Goal: Information Seeking & Learning: Learn about a topic

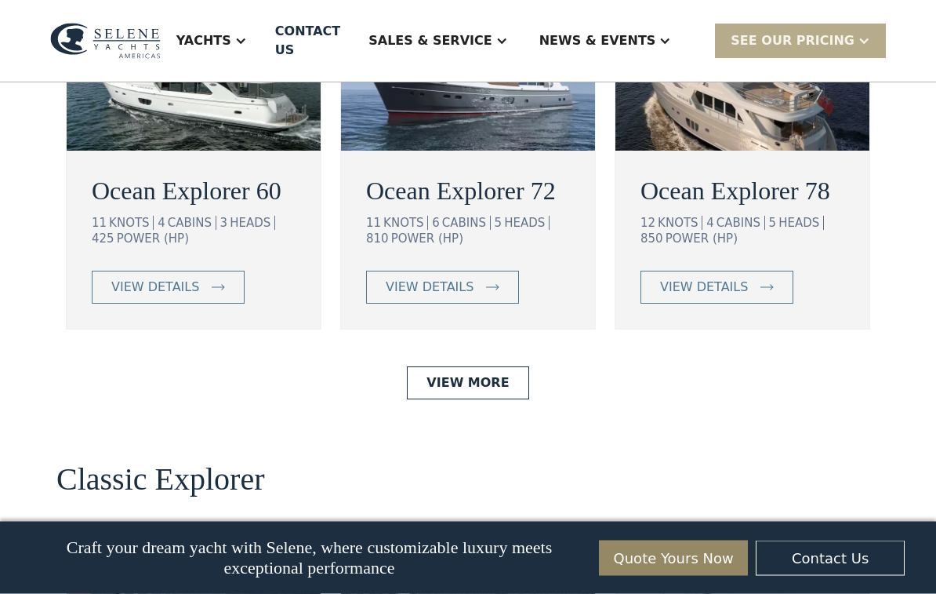
scroll to position [2933, 0]
click at [183, 296] on div "view details" at bounding box center [155, 287] width 88 height 19
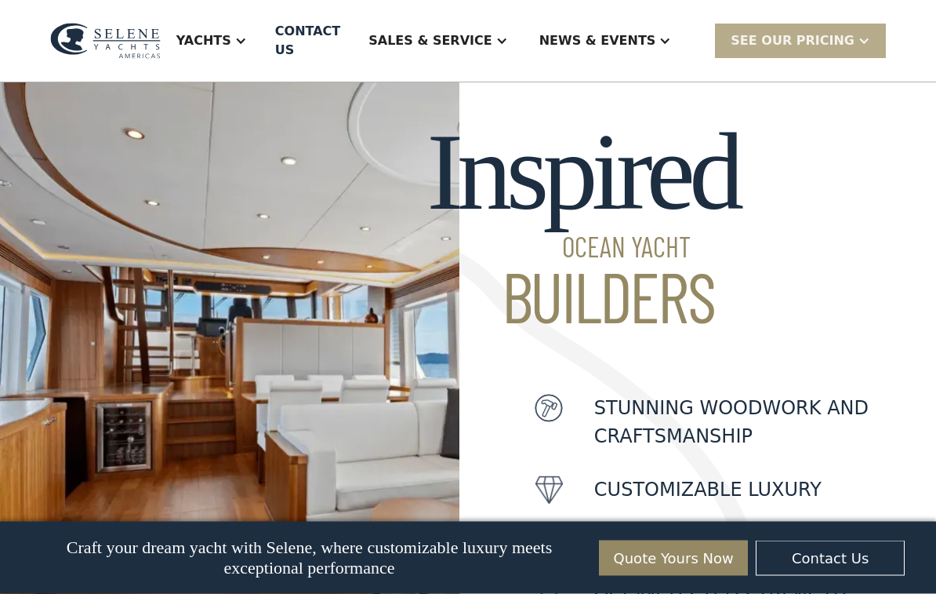
scroll to position [0, 0]
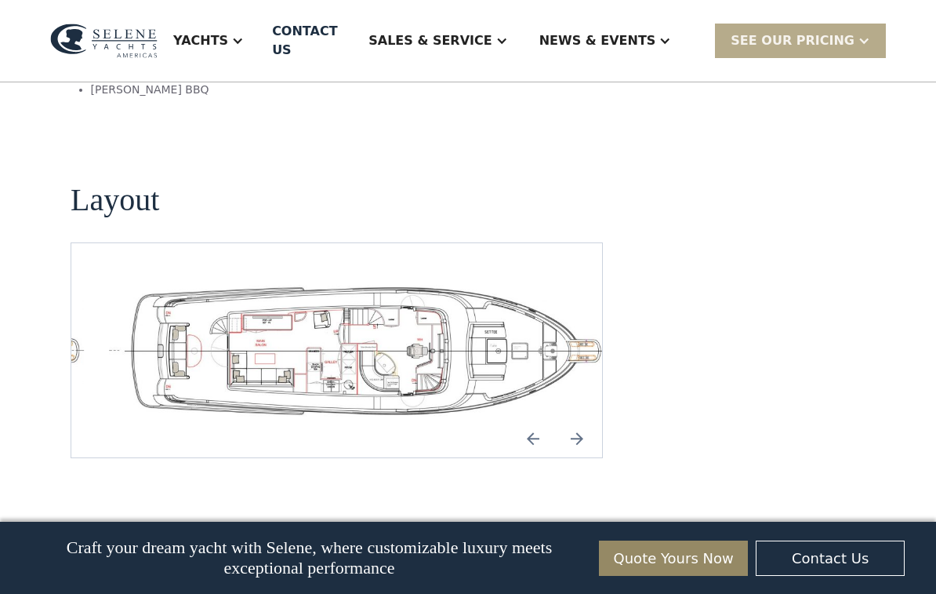
scroll to position [3371, 0]
click at [452, 299] on img "open lightbox" at bounding box center [362, 351] width 506 height 140
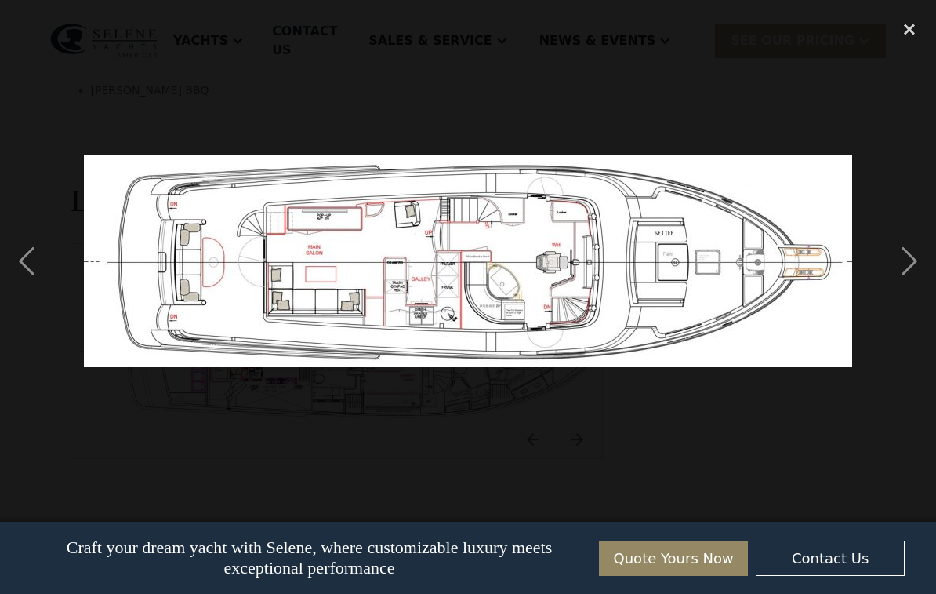
click at [30, 260] on div "previous image" at bounding box center [26, 261] width 53 height 499
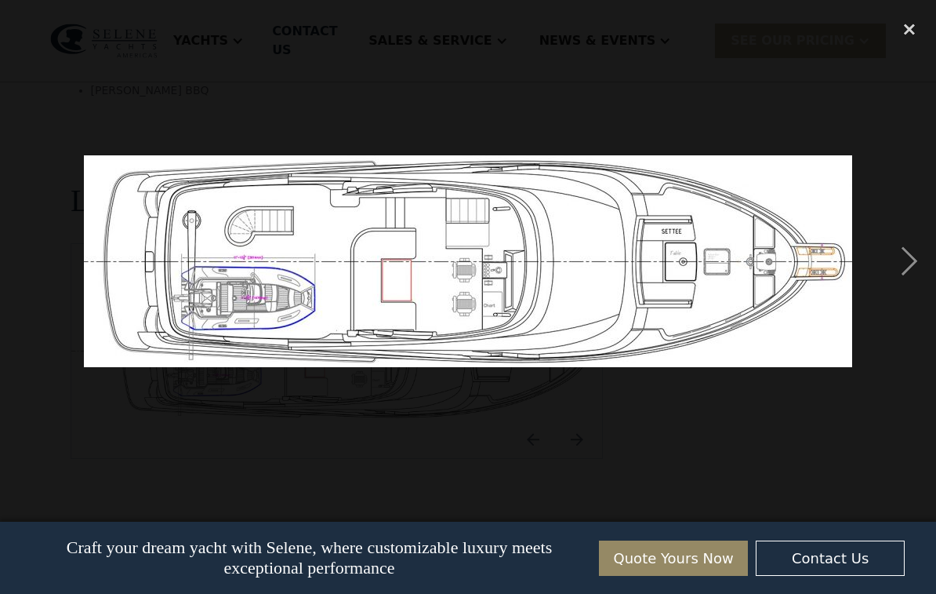
click at [25, 262] on div "previous image" at bounding box center [26, 261] width 53 height 499
click at [912, 265] on div "next image" at bounding box center [909, 261] width 53 height 499
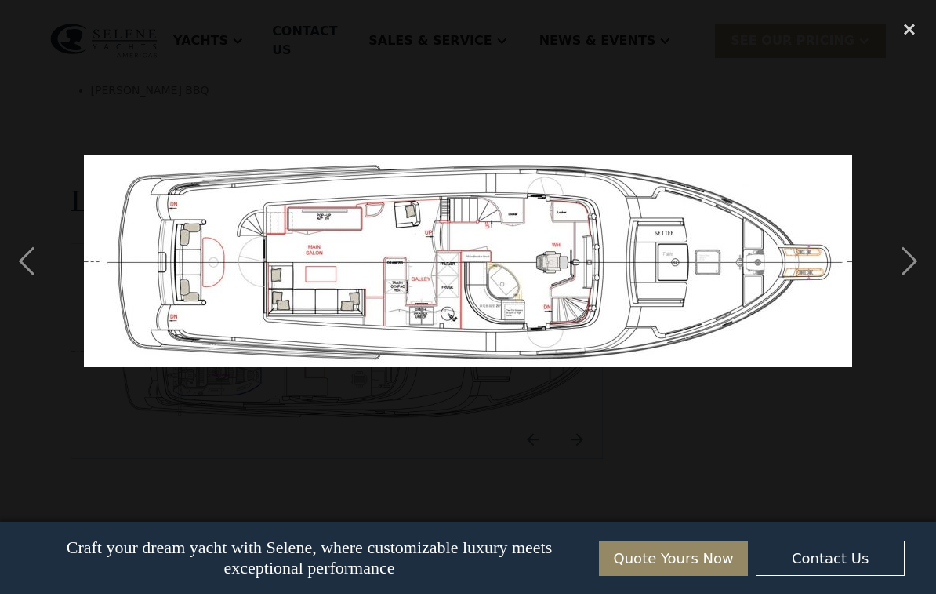
click at [908, 266] on div "next image" at bounding box center [909, 261] width 53 height 499
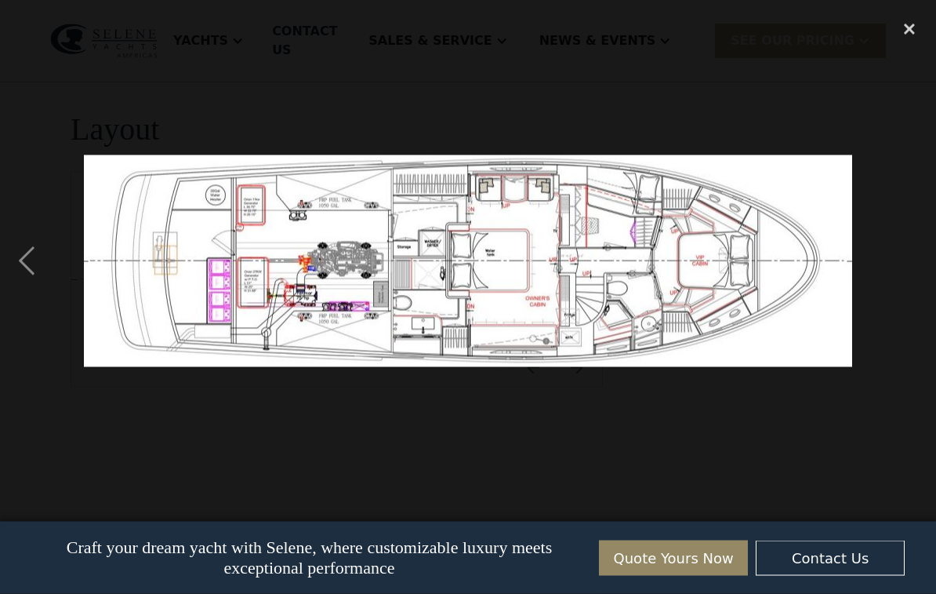
scroll to position [3444, 0]
click at [899, 265] on div "next image" at bounding box center [909, 261] width 53 height 499
click at [26, 258] on div "previous image" at bounding box center [26, 261] width 53 height 499
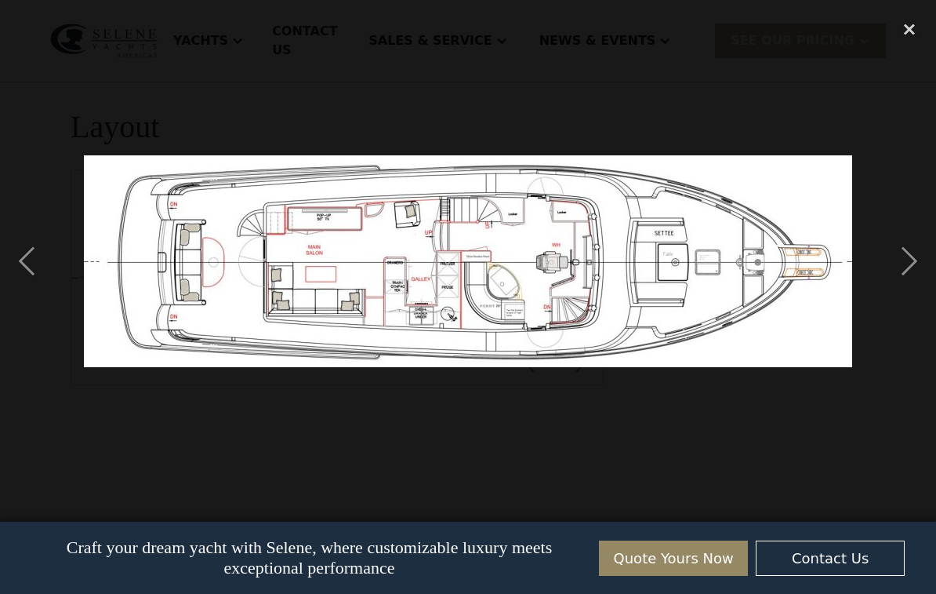
click at [918, 40] on div "close lightbox" at bounding box center [909, 29] width 53 height 34
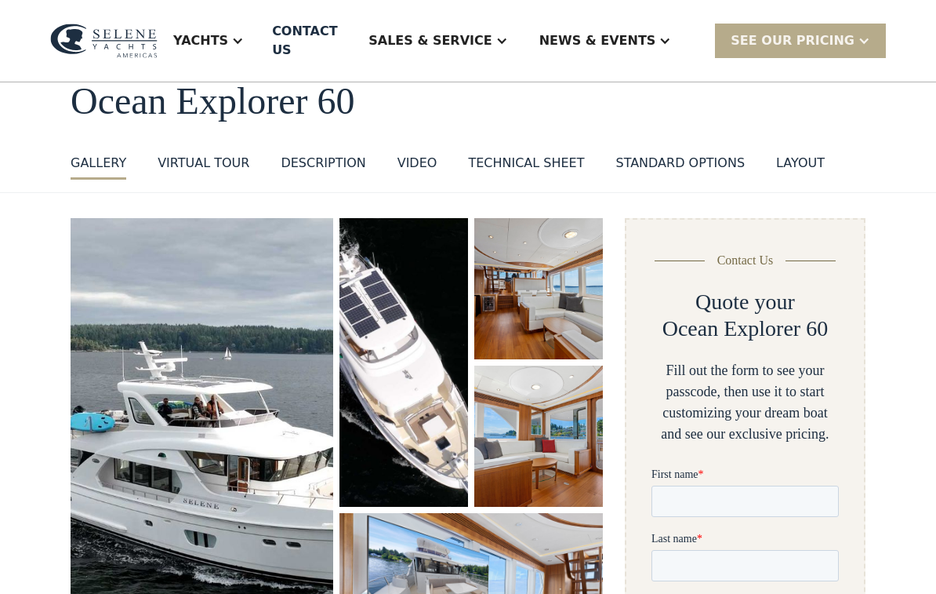
scroll to position [0, 0]
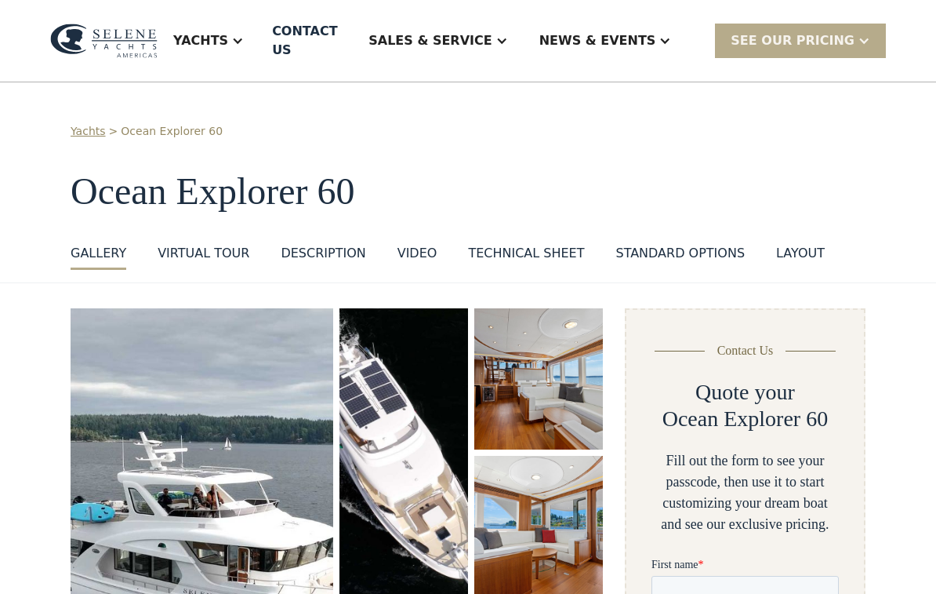
click at [687, 244] on div "standard options" at bounding box center [679, 253] width 129 height 19
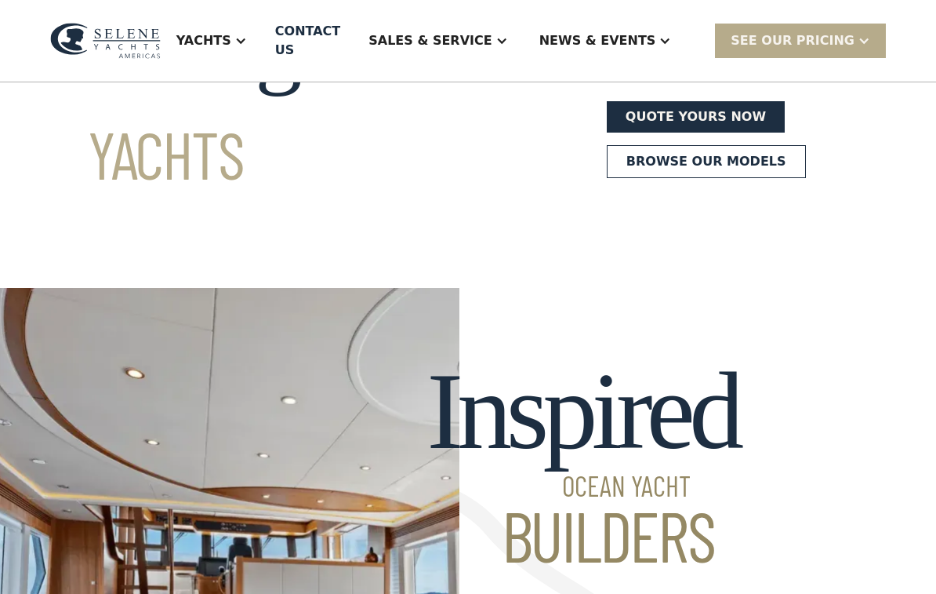
scroll to position [267, 0]
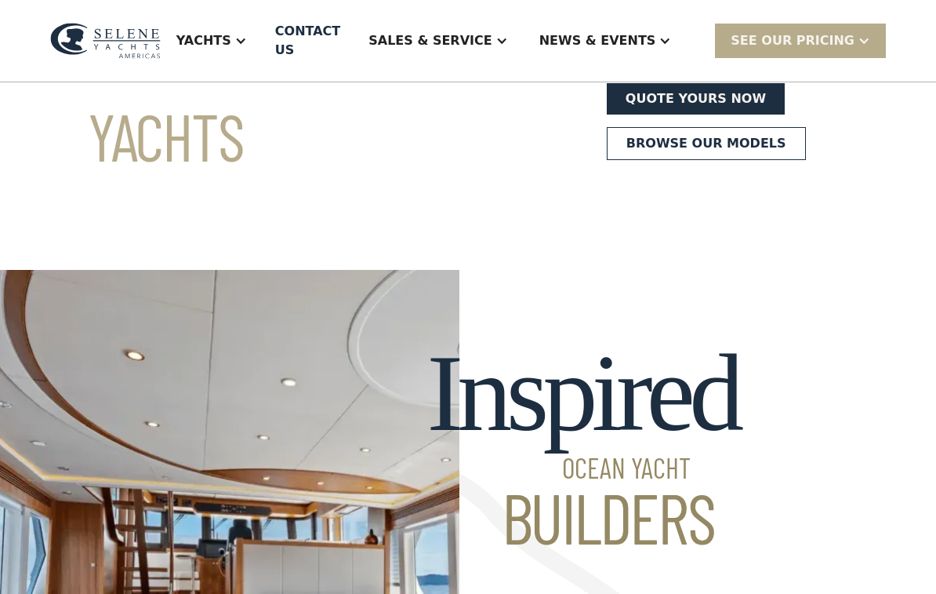
click at [671, 160] on link "Browse our models" at bounding box center [706, 143] width 199 height 33
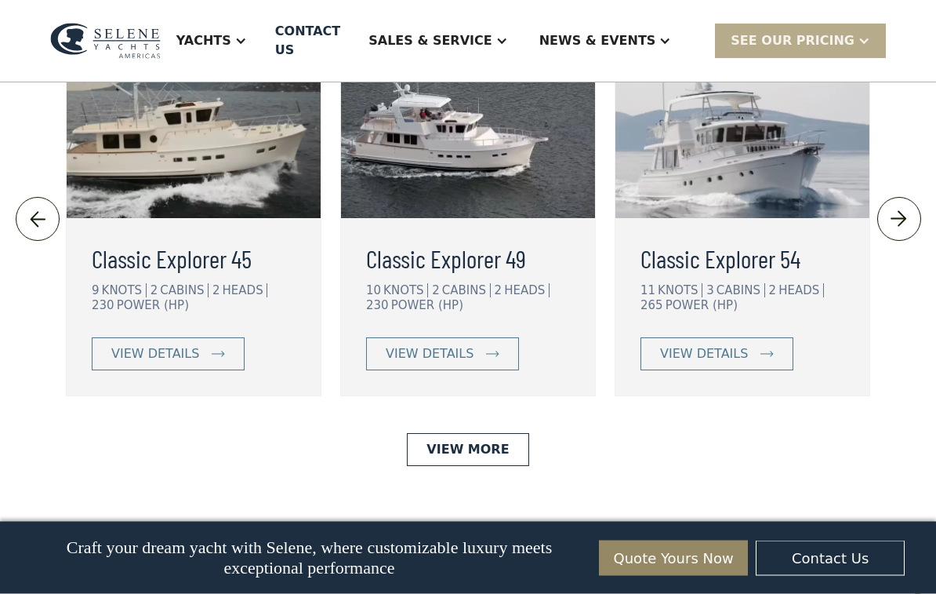
scroll to position [3436, 0]
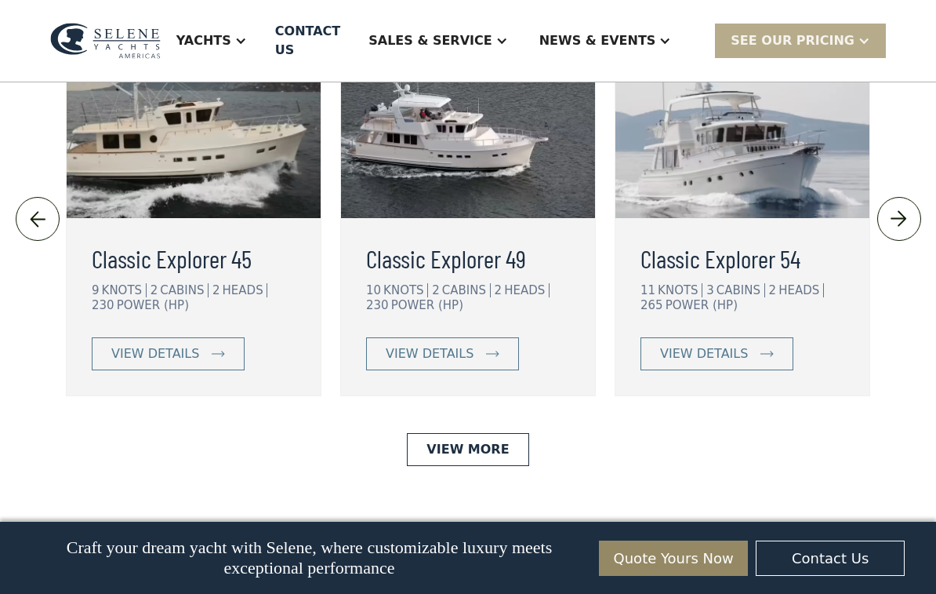
click at [725, 363] on div "view details" at bounding box center [704, 353] width 88 height 19
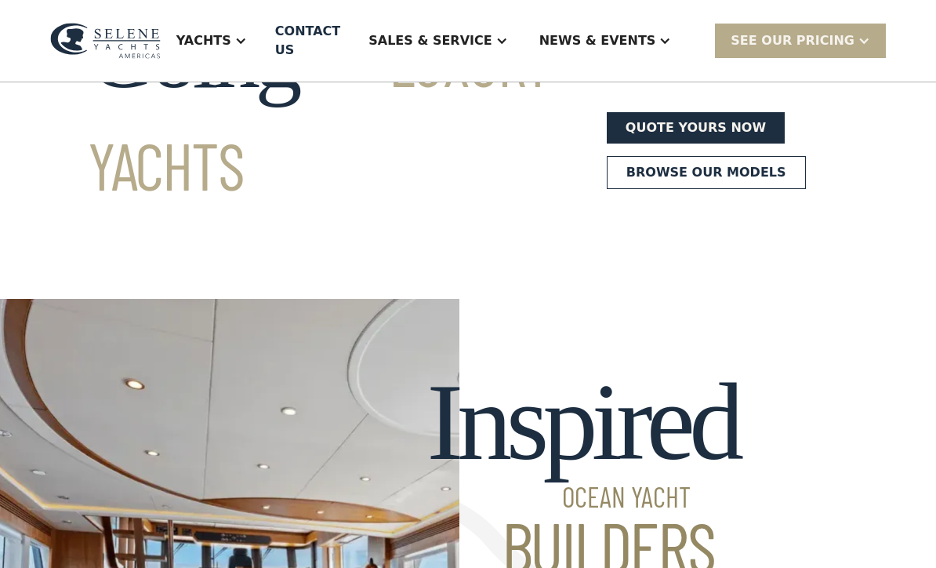
scroll to position [231, 0]
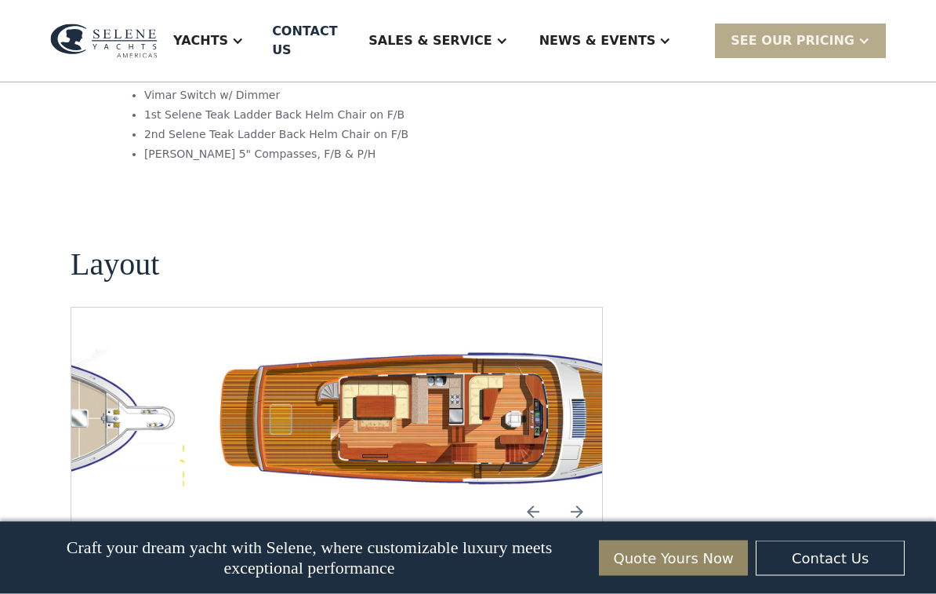
scroll to position [2675, 0]
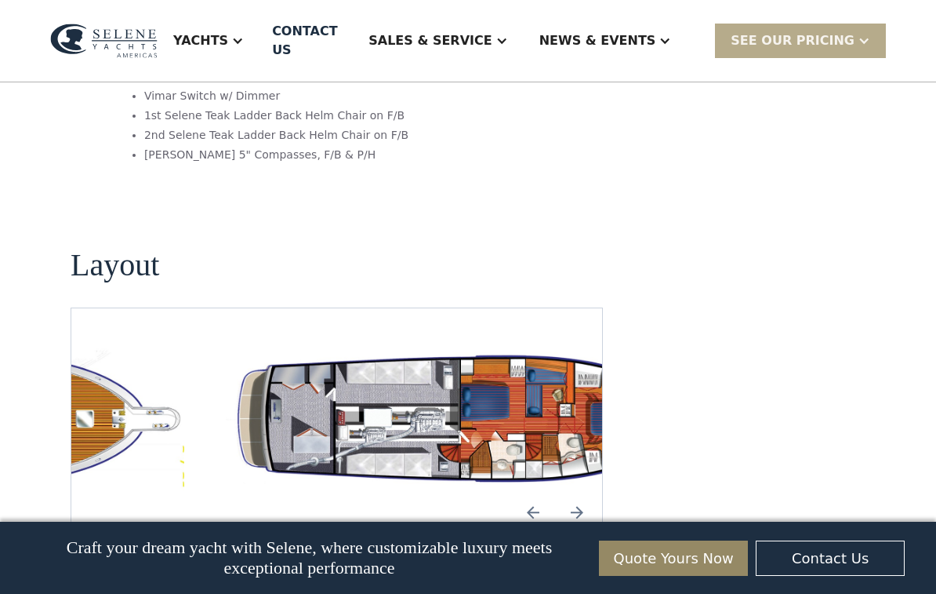
click at [347, 346] on img "open lightbox" at bounding box center [462, 419] width 506 height 147
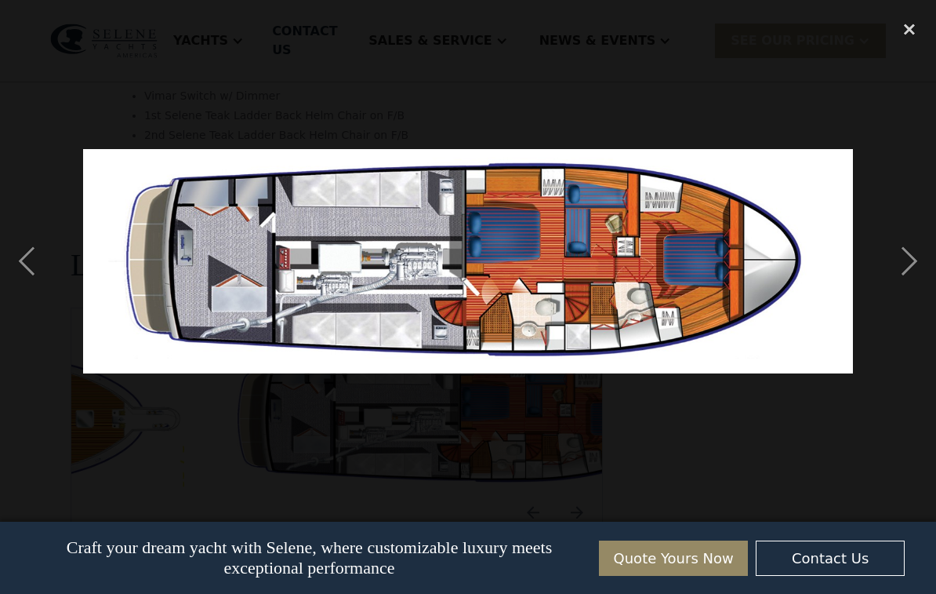
click at [15, 266] on div "previous image" at bounding box center [26, 261] width 53 height 499
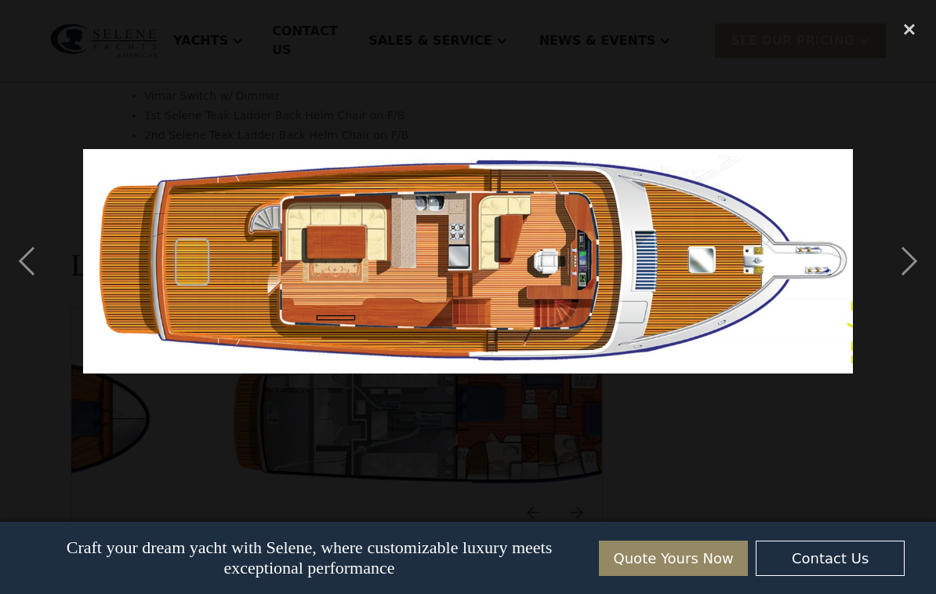
click at [19, 268] on div "previous image" at bounding box center [26, 261] width 53 height 499
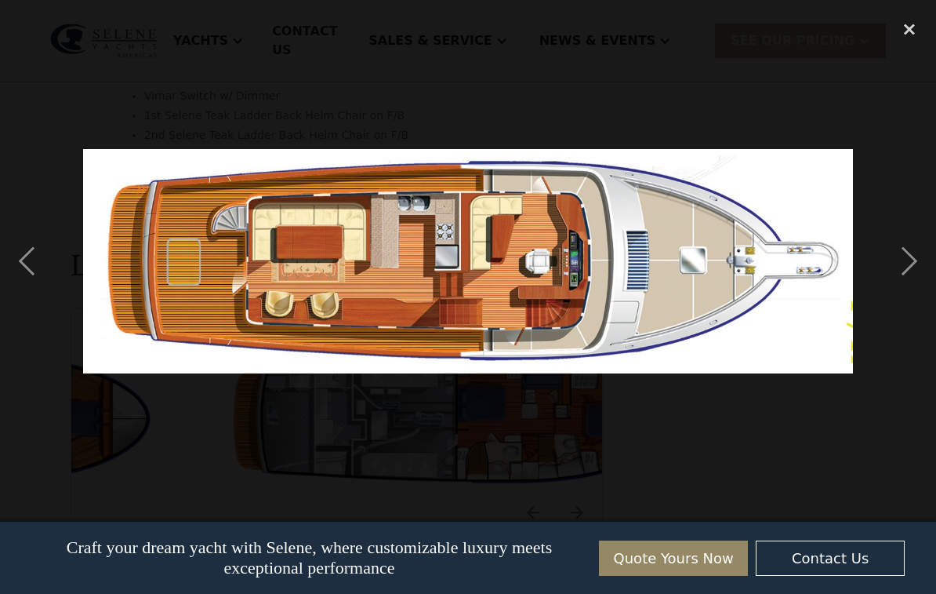
scroll to position [2686, 0]
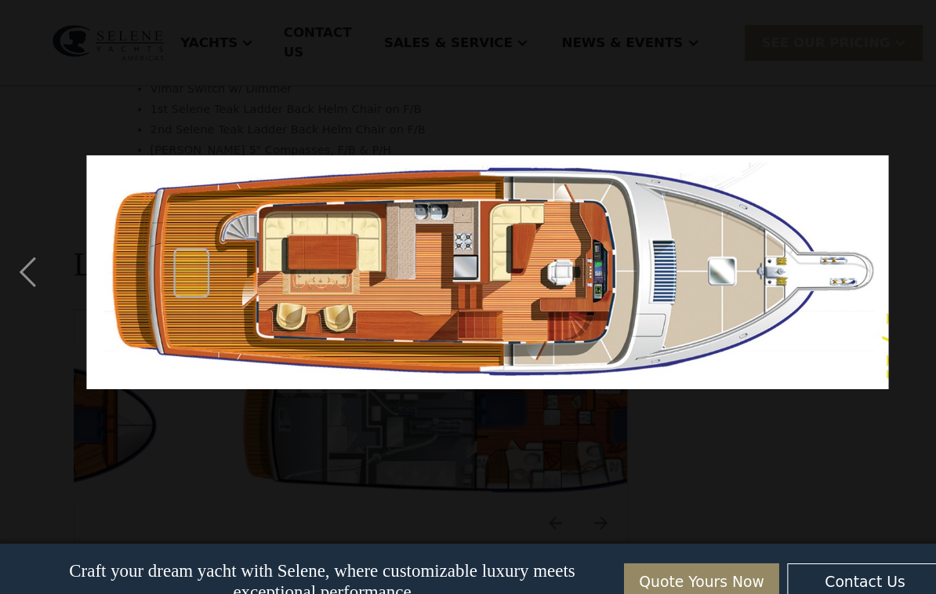
click at [28, 263] on div "previous image" at bounding box center [26, 261] width 53 height 499
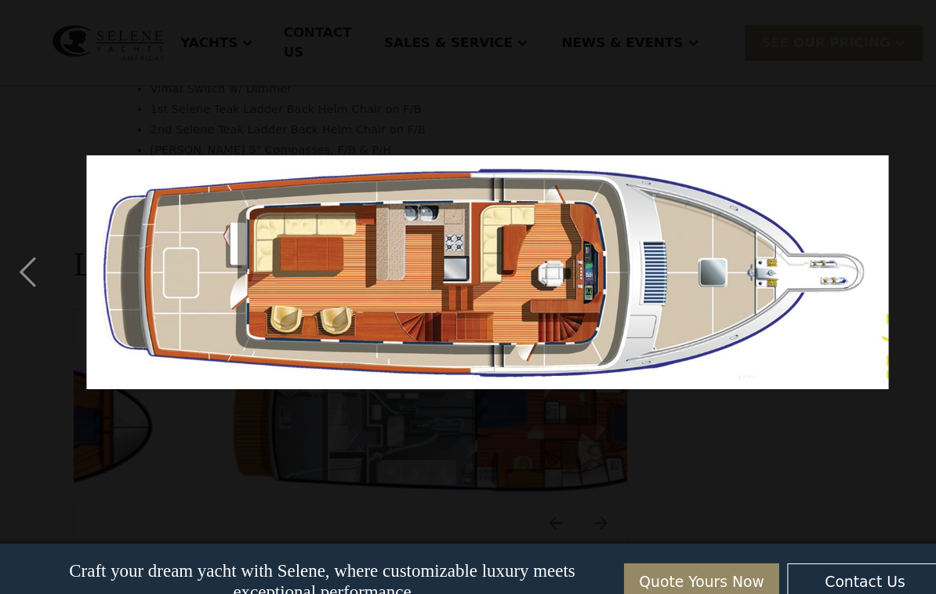
click at [31, 274] on div "previous image" at bounding box center [26, 261] width 53 height 499
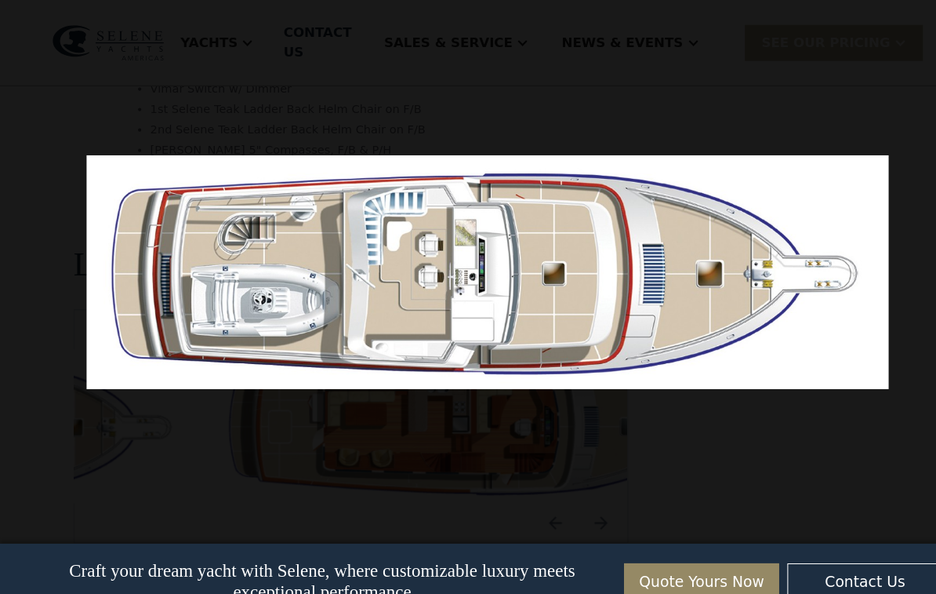
click at [880, 267] on div at bounding box center [468, 261] width 936 height 499
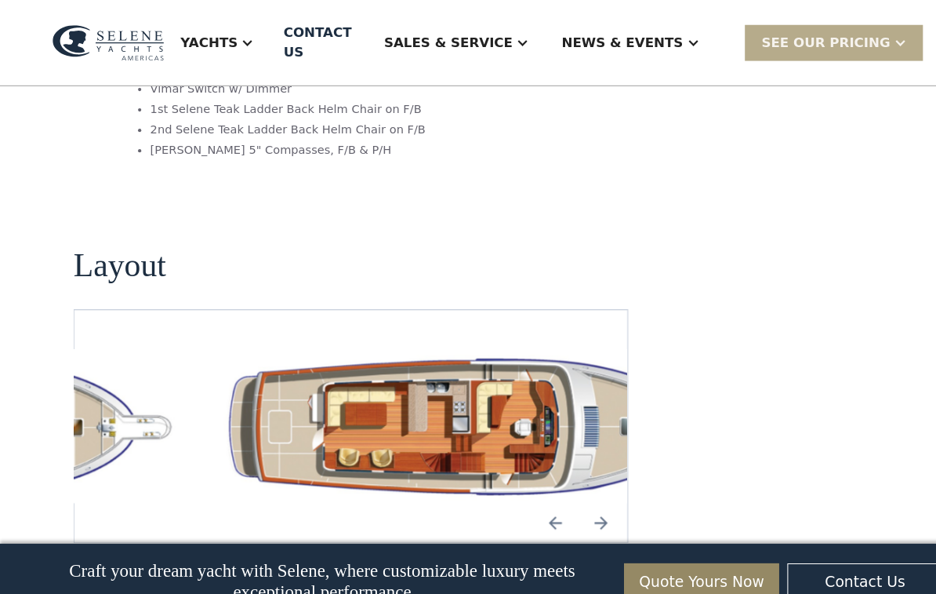
click at [363, 409] on div "No items found." at bounding box center [337, 408] width 532 height 224
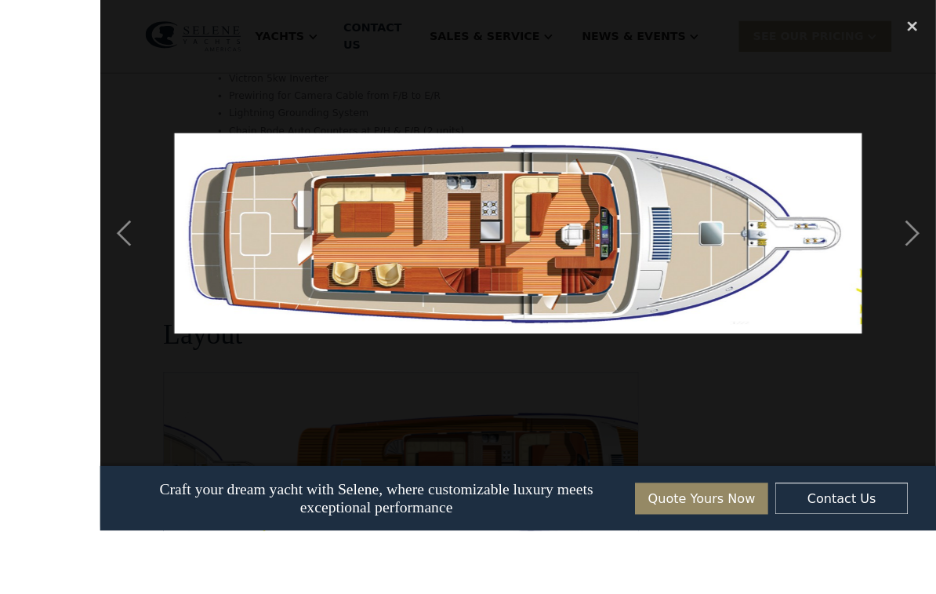
scroll to position [2662, 0]
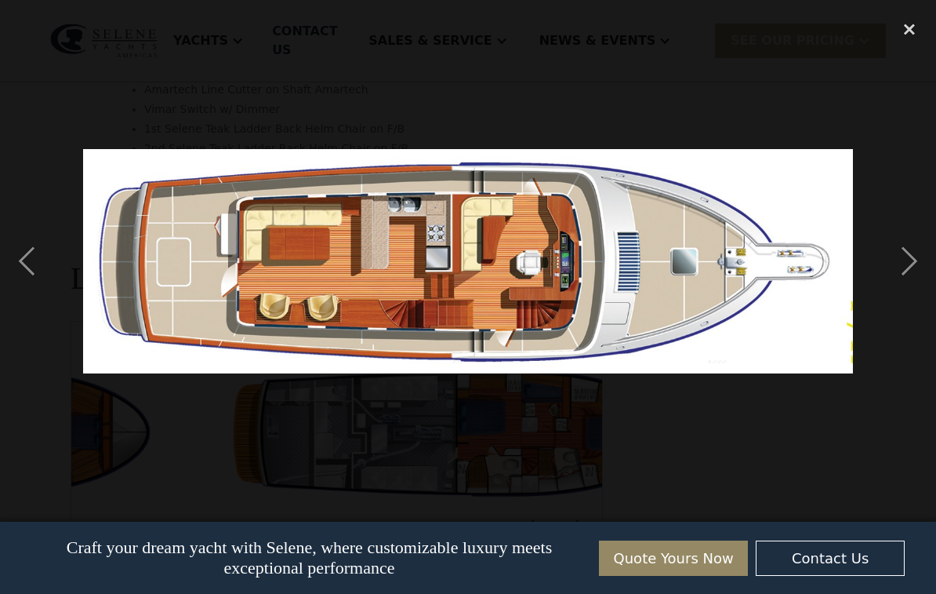
click at [26, 260] on div "previous image" at bounding box center [26, 261] width 53 height 499
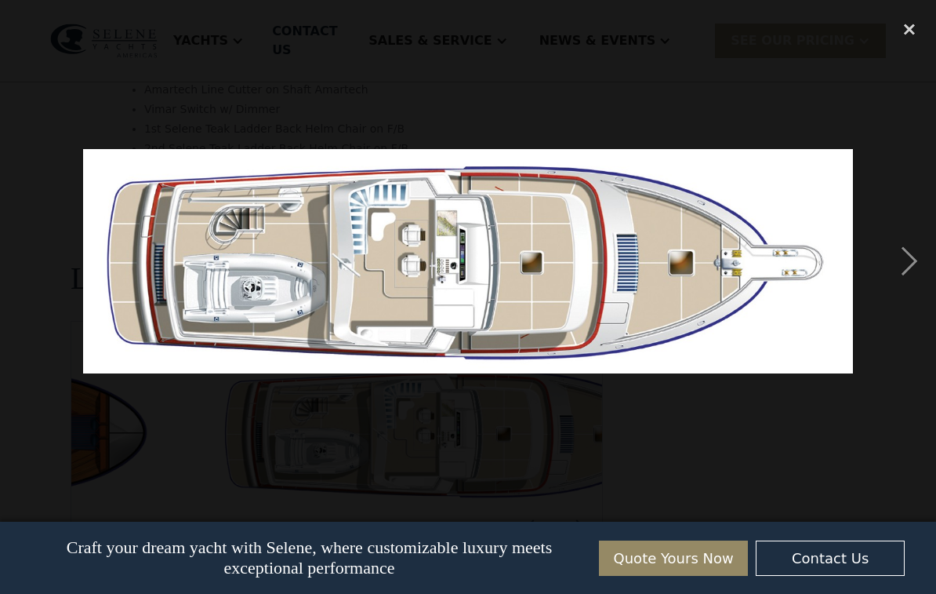
click at [906, 272] on div "next image" at bounding box center [909, 261] width 53 height 499
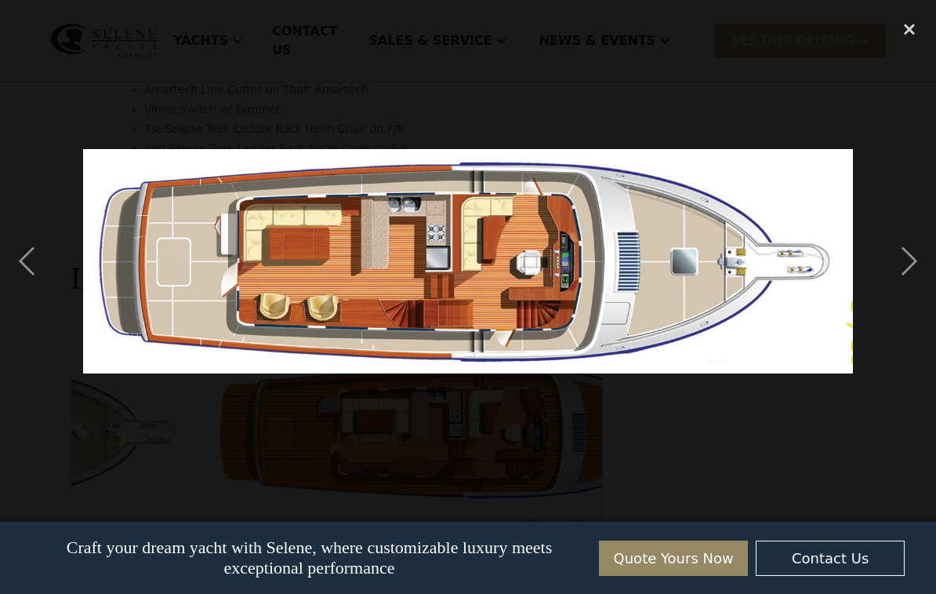
click at [911, 267] on div "next image" at bounding box center [909, 261] width 53 height 499
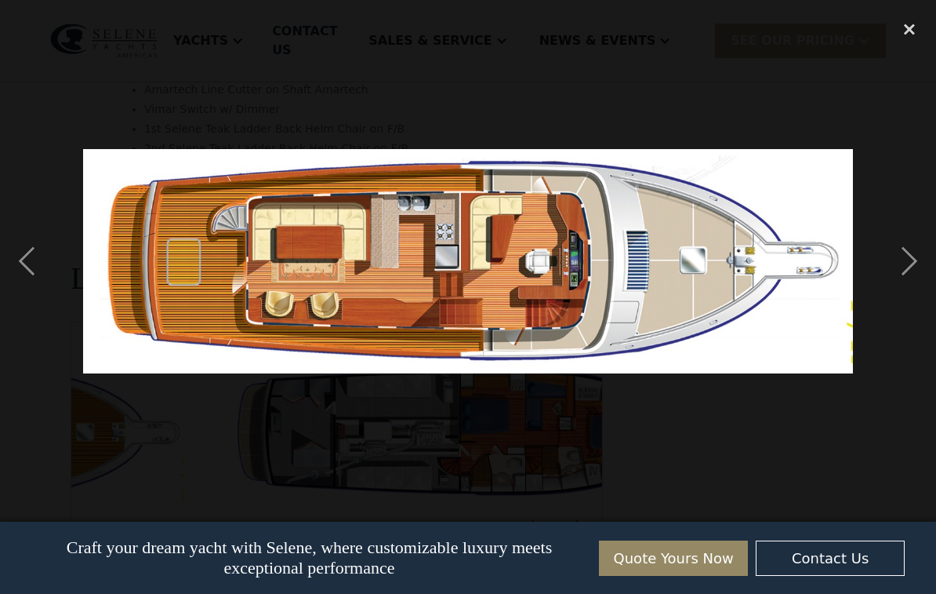
click at [33, 268] on div "previous image" at bounding box center [26, 261] width 53 height 499
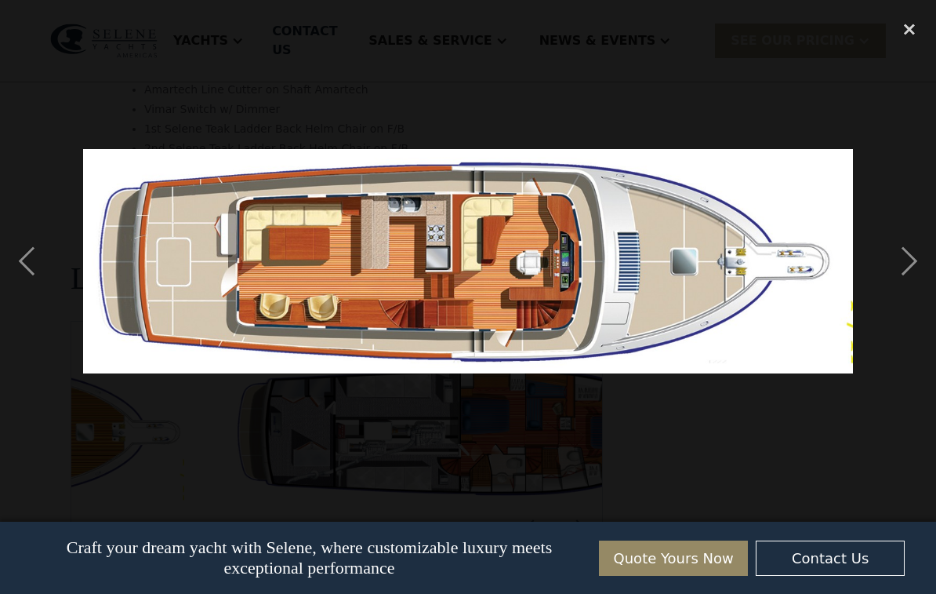
click at [903, 270] on div "next image" at bounding box center [909, 261] width 53 height 499
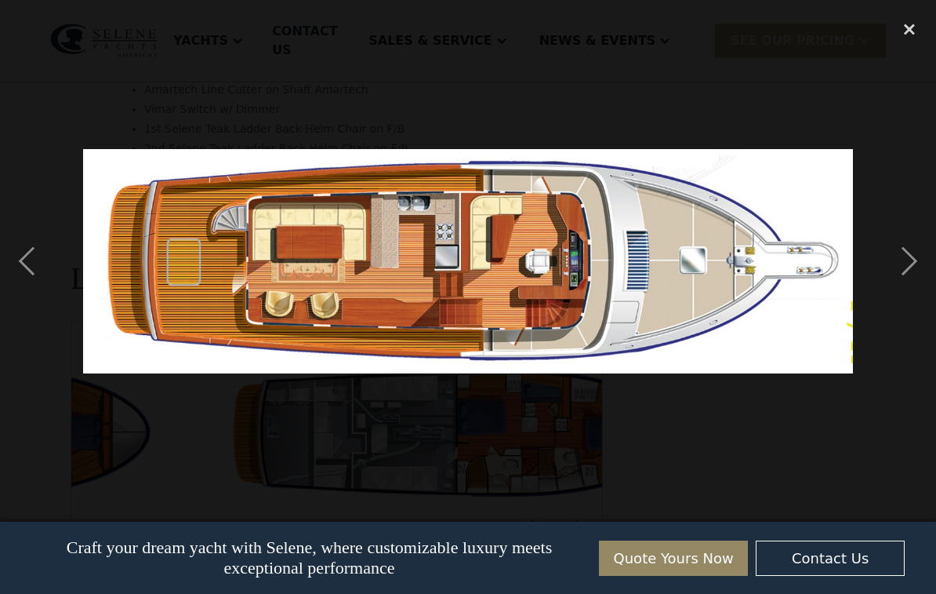
click at [905, 270] on div "next image" at bounding box center [909, 261] width 53 height 499
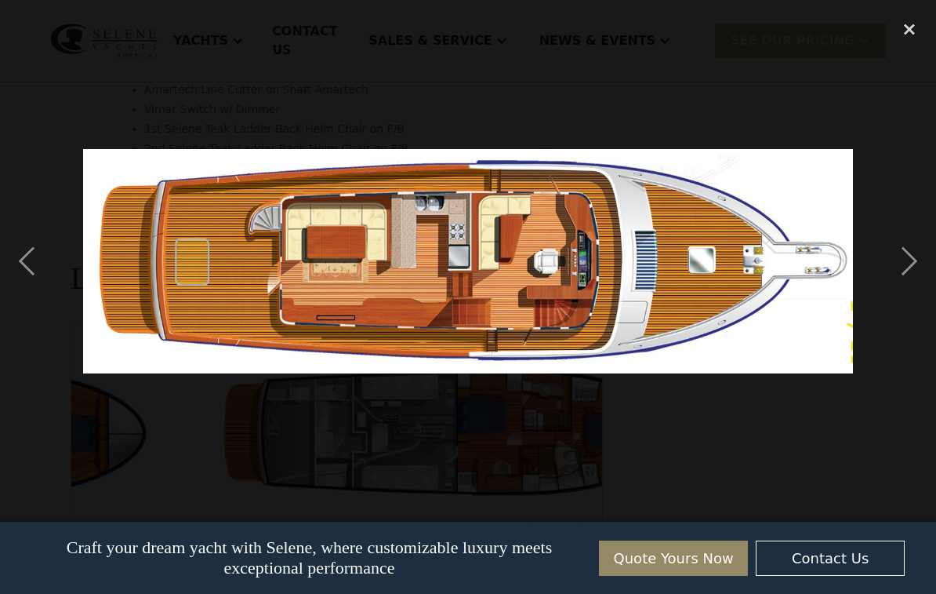
click at [904, 273] on div "next image" at bounding box center [909, 261] width 53 height 499
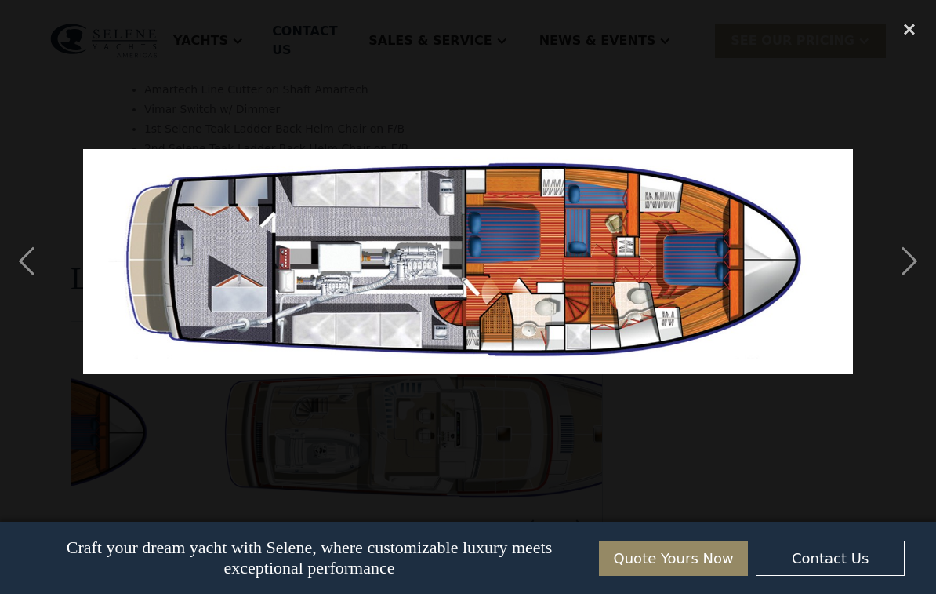
click at [35, 267] on div "previous image" at bounding box center [26, 261] width 53 height 499
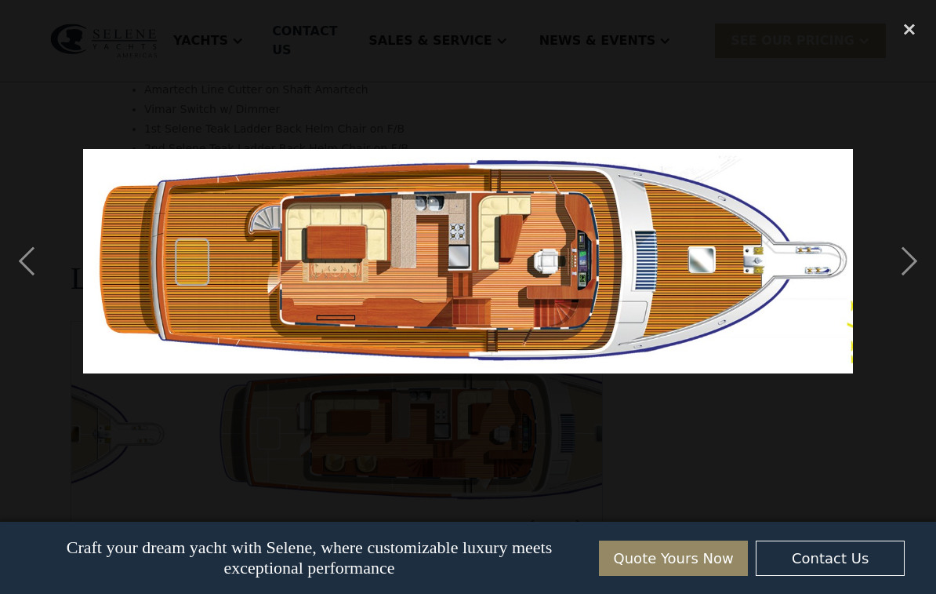
click at [41, 266] on div "previous image" at bounding box center [26, 261] width 53 height 499
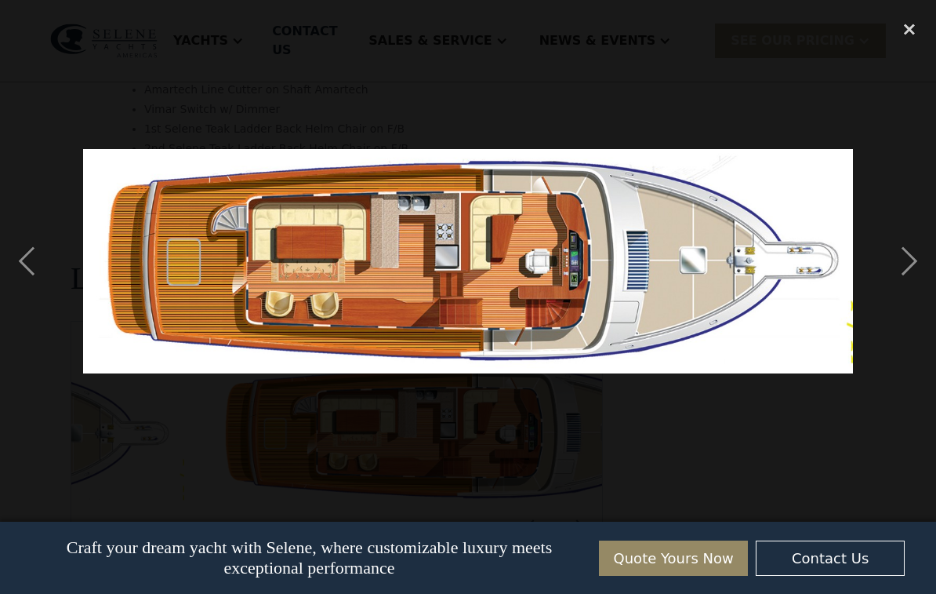
click at [905, 271] on div "next image" at bounding box center [909, 261] width 53 height 499
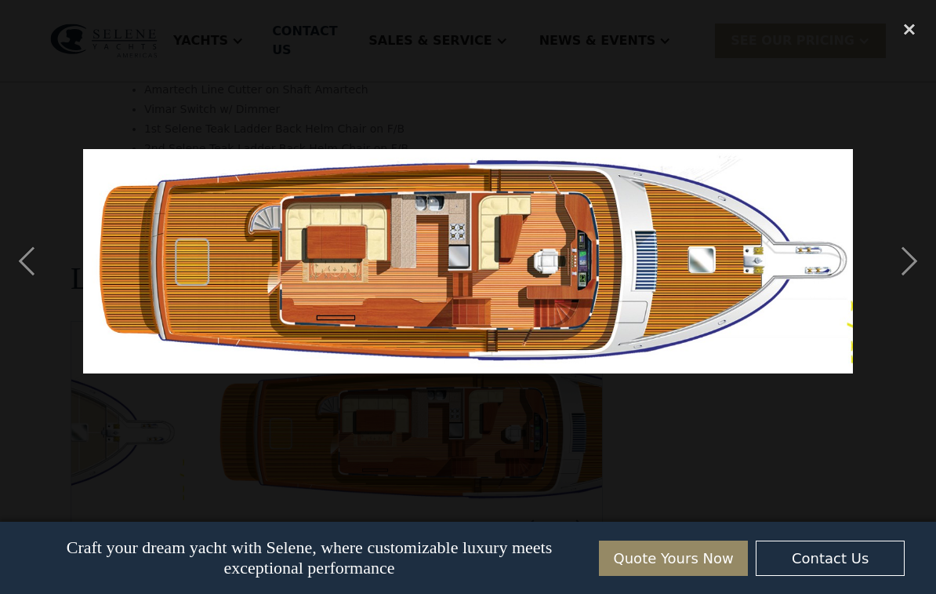
click at [903, 270] on div "next image" at bounding box center [909, 261] width 53 height 499
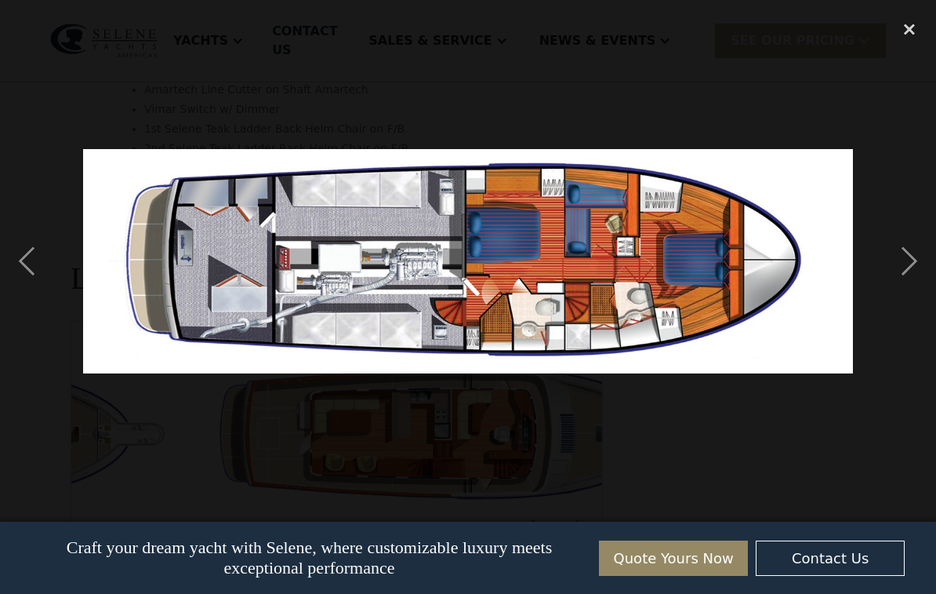
click at [915, 274] on div "next image" at bounding box center [909, 261] width 53 height 499
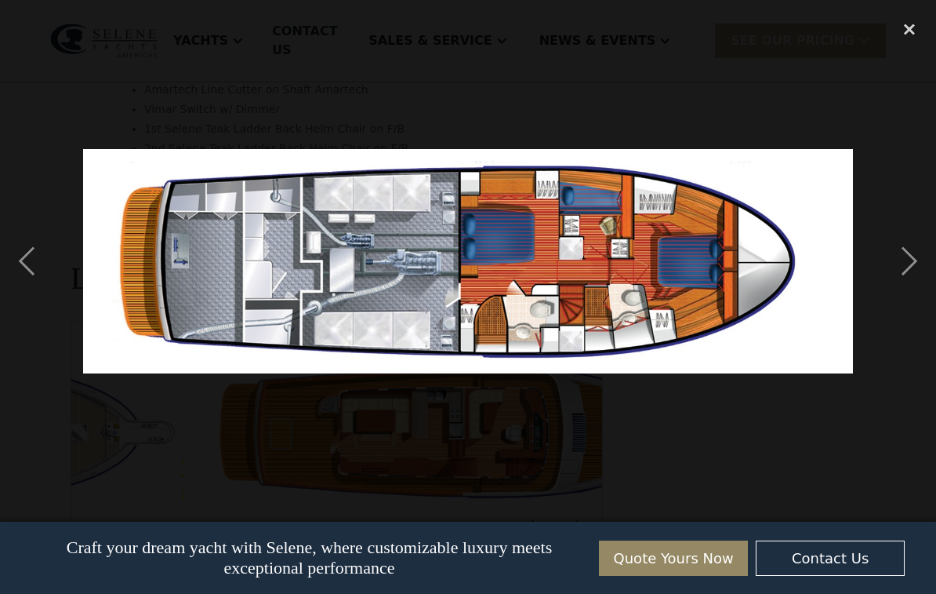
click at [31, 260] on div "previous image" at bounding box center [26, 261] width 53 height 499
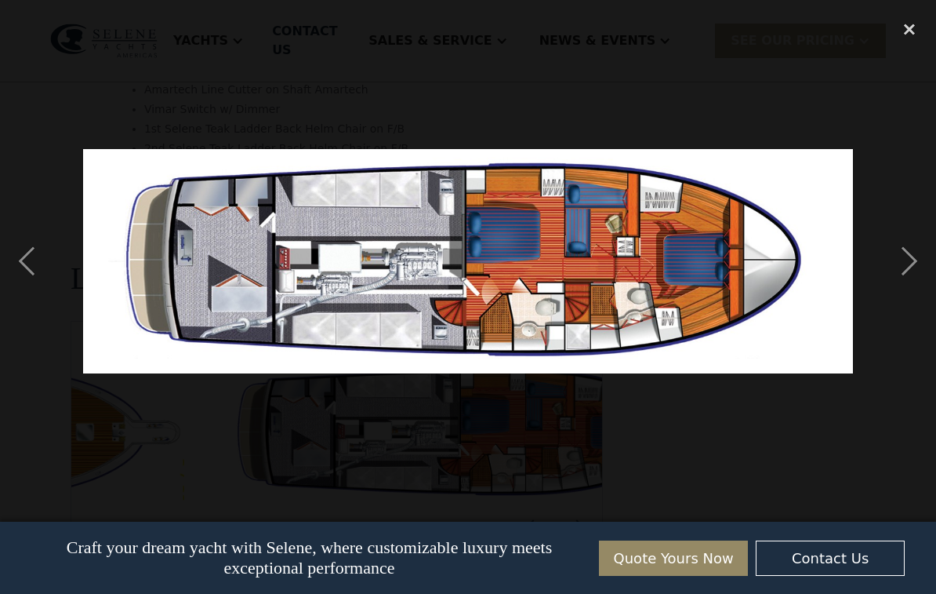
click at [914, 268] on div "next image" at bounding box center [909, 261] width 53 height 499
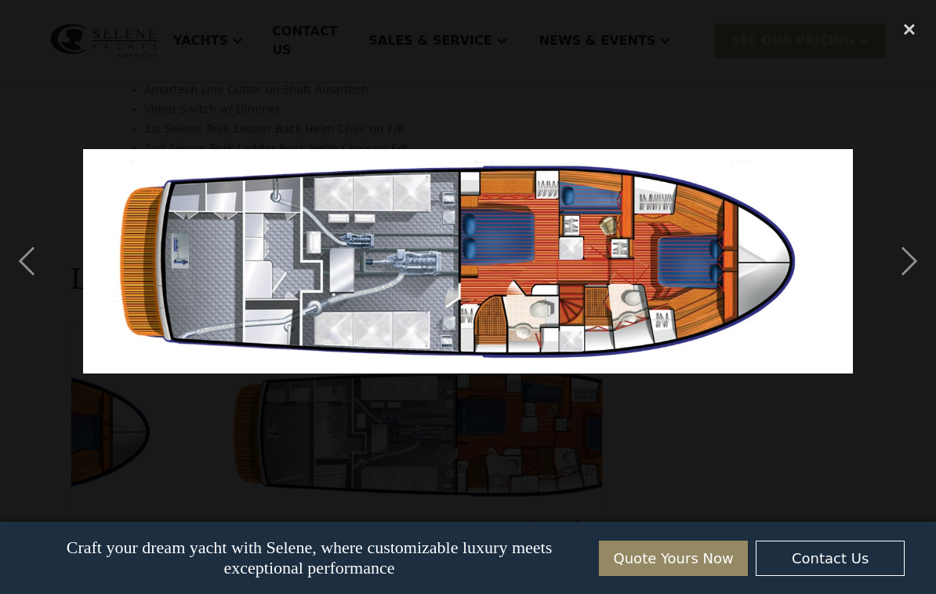
click at [906, 270] on div "next image" at bounding box center [909, 261] width 53 height 499
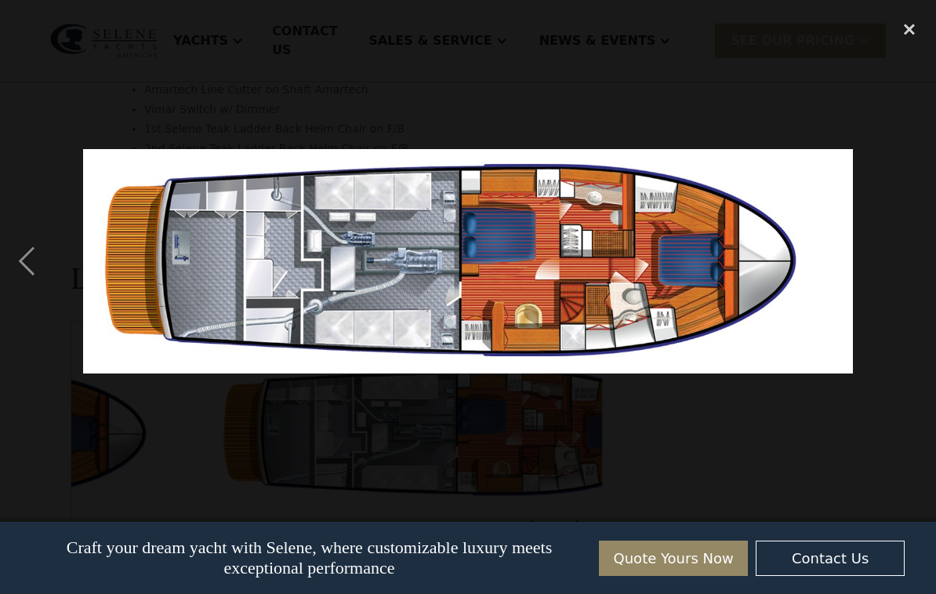
click at [904, 271] on div "next image" at bounding box center [909, 261] width 53 height 499
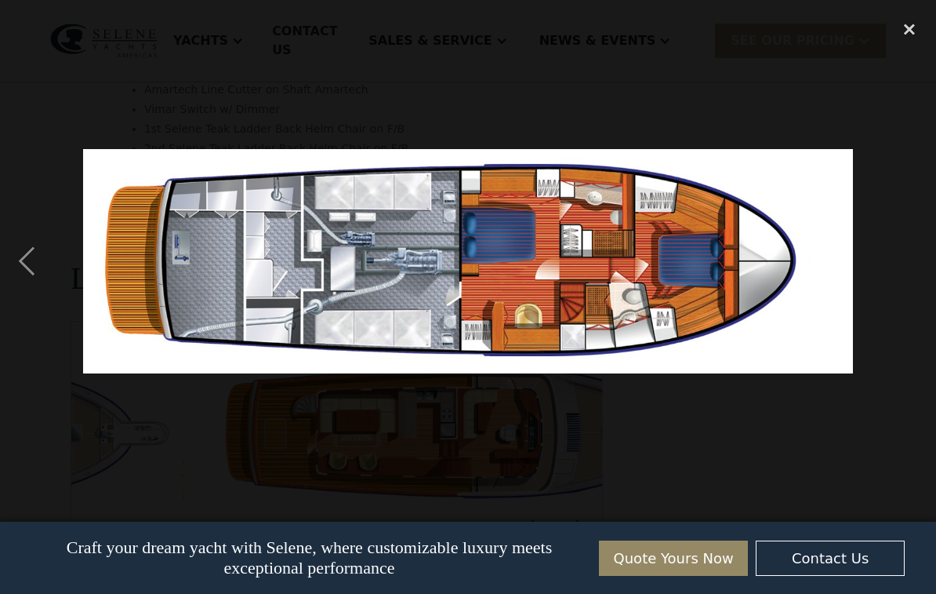
click at [917, 29] on div "close lightbox" at bounding box center [909, 29] width 53 height 34
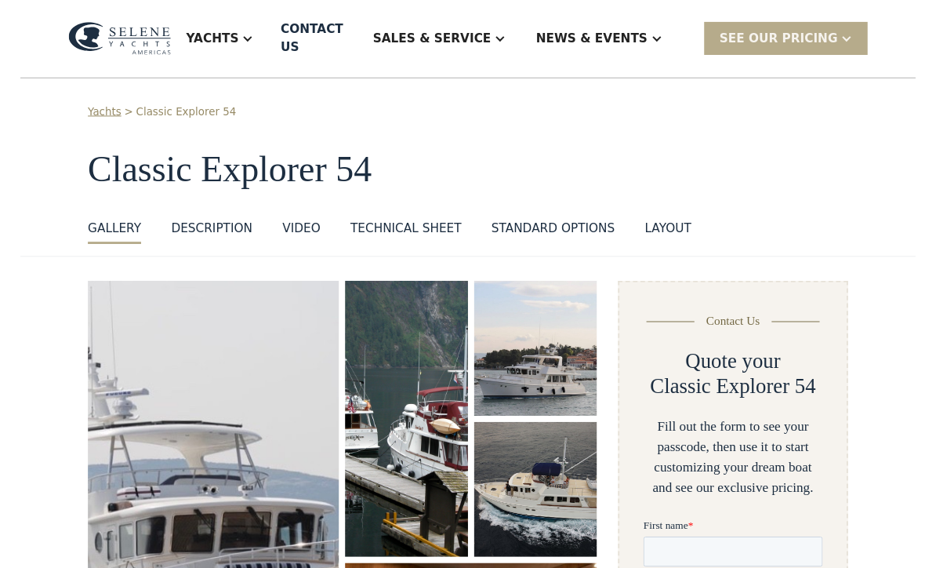
scroll to position [0, 0]
